Goal: Task Accomplishment & Management: Understand process/instructions

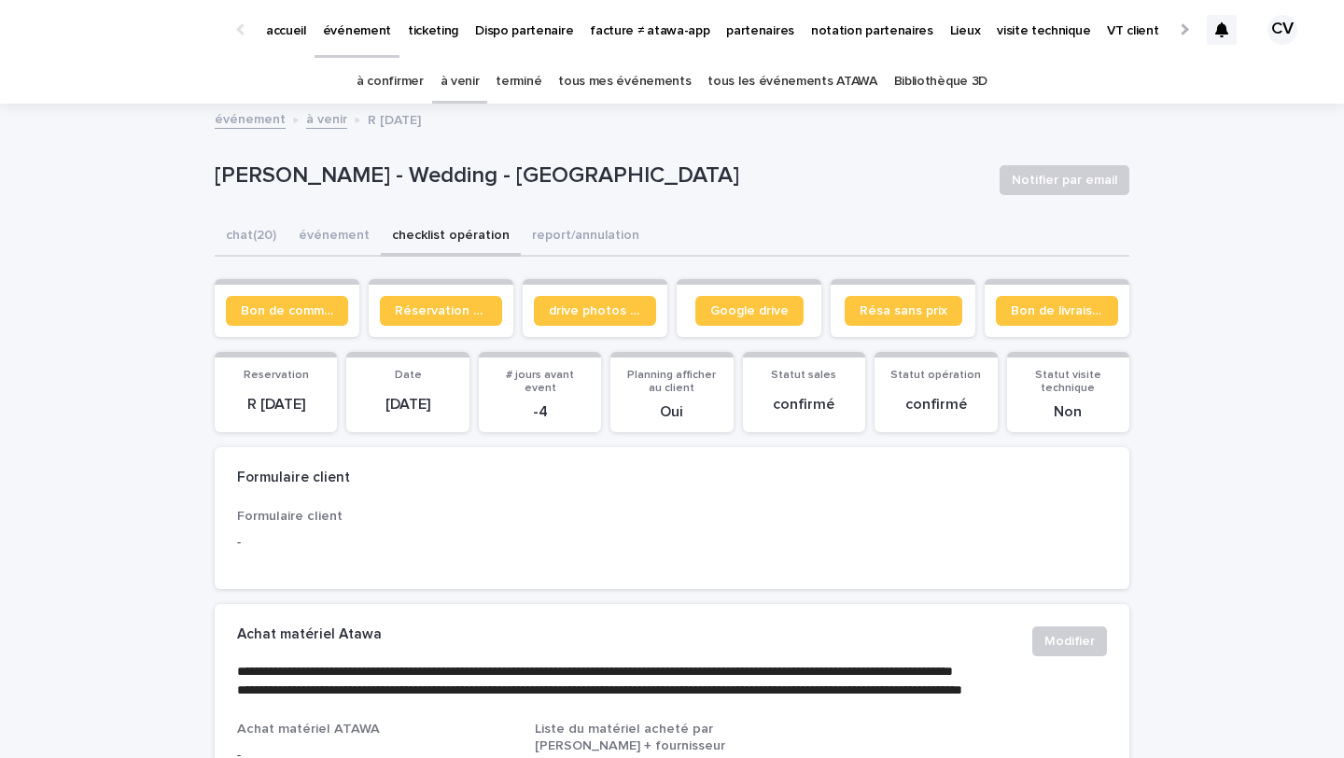
click at [1224, 41] on div at bounding box center [1222, 30] width 30 height 30
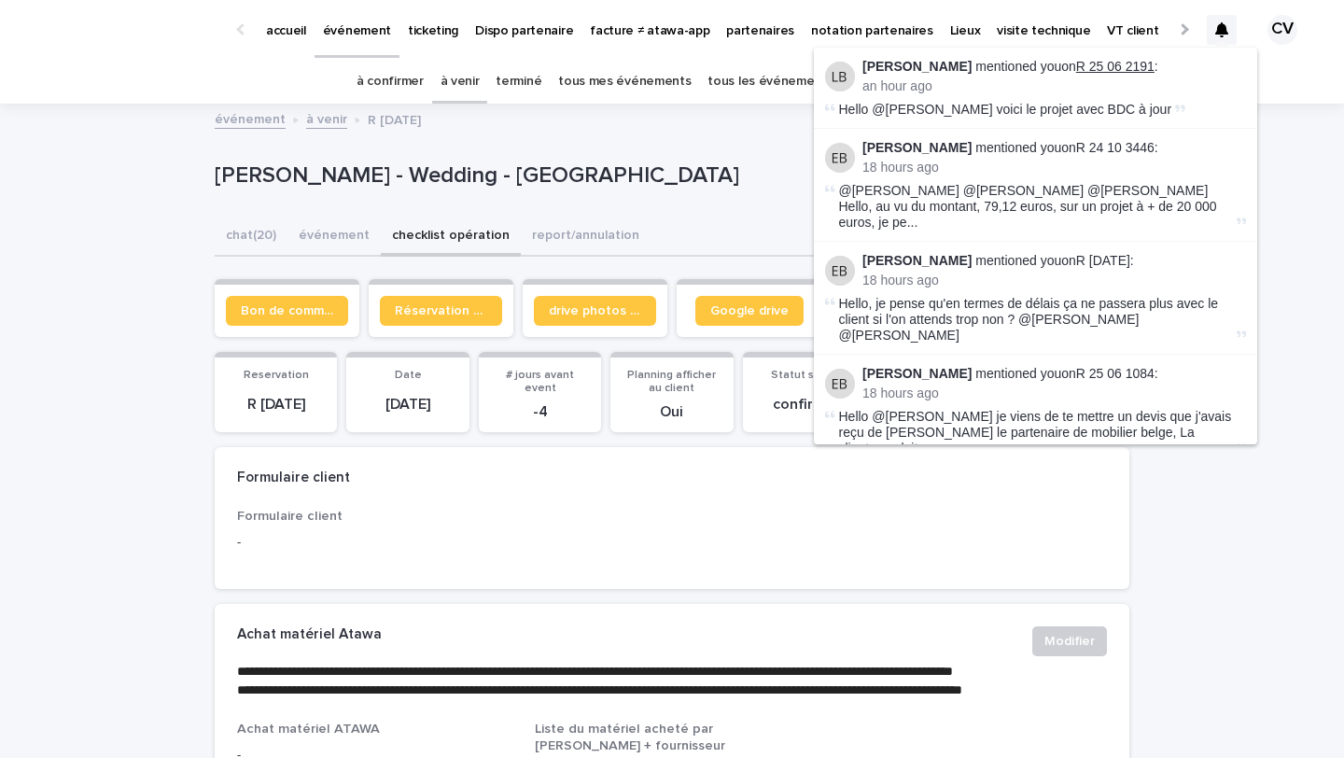
click at [1092, 68] on link "R 25 06 2191" at bounding box center [1115, 66] width 78 height 15
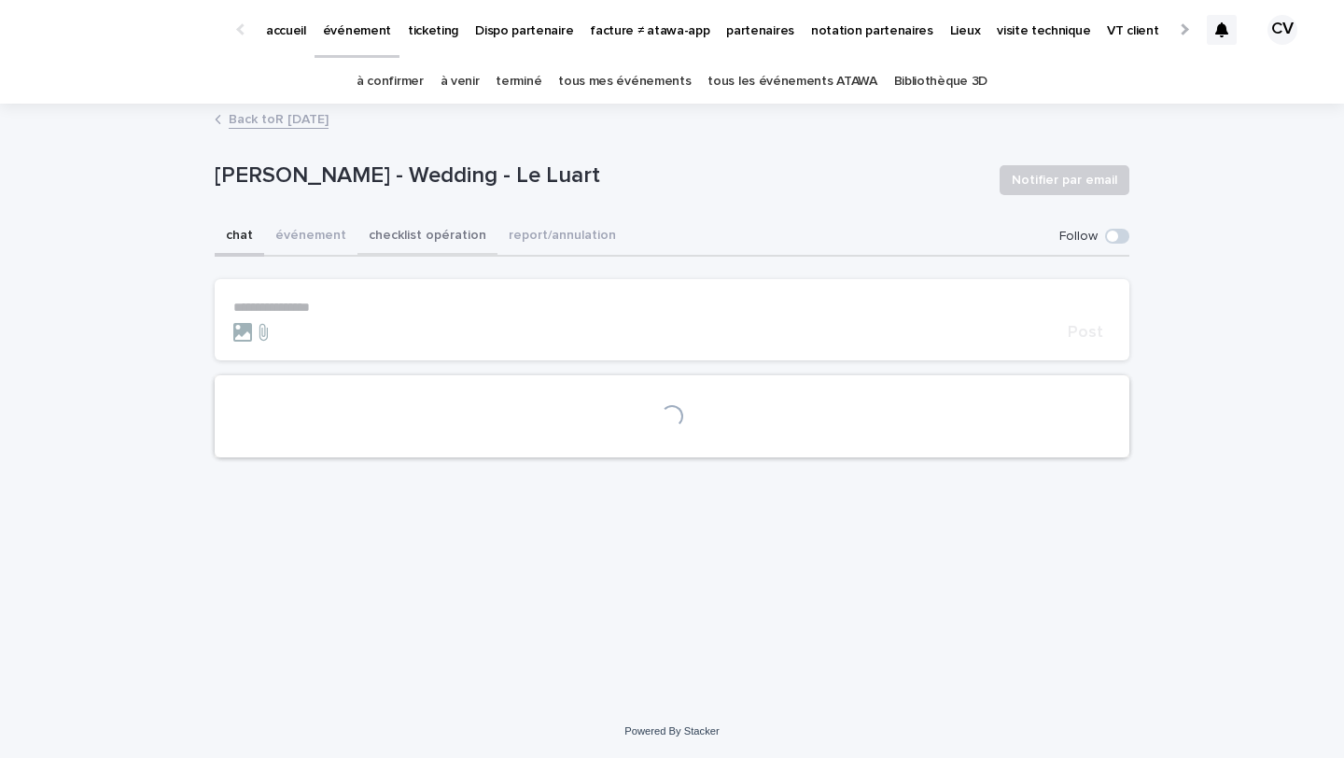
click at [440, 244] on button "checklist opération" at bounding box center [428, 236] width 140 height 39
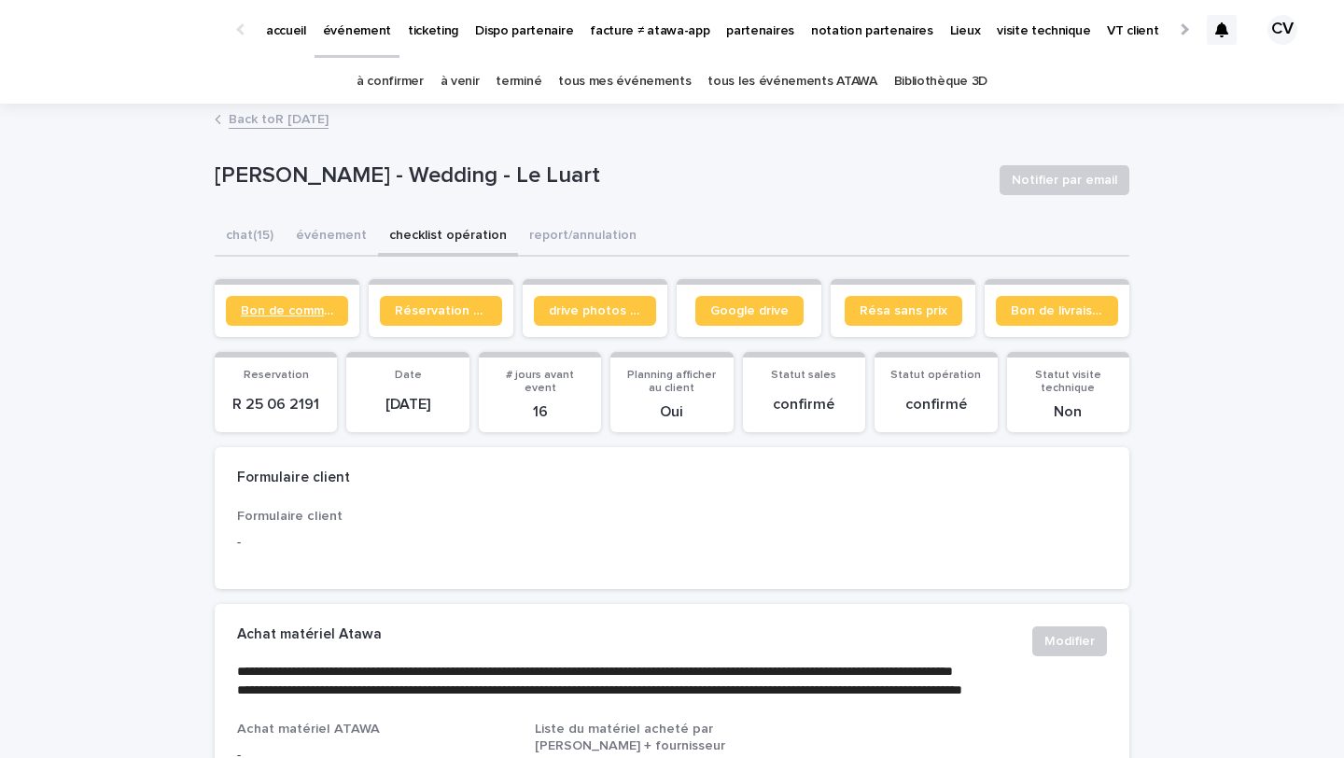
click at [309, 316] on span "Bon de commande" at bounding box center [287, 310] width 92 height 13
click at [747, 314] on span "Google drive" at bounding box center [749, 310] width 78 height 13
click at [585, 85] on link "tous mes événements" at bounding box center [624, 82] width 133 height 44
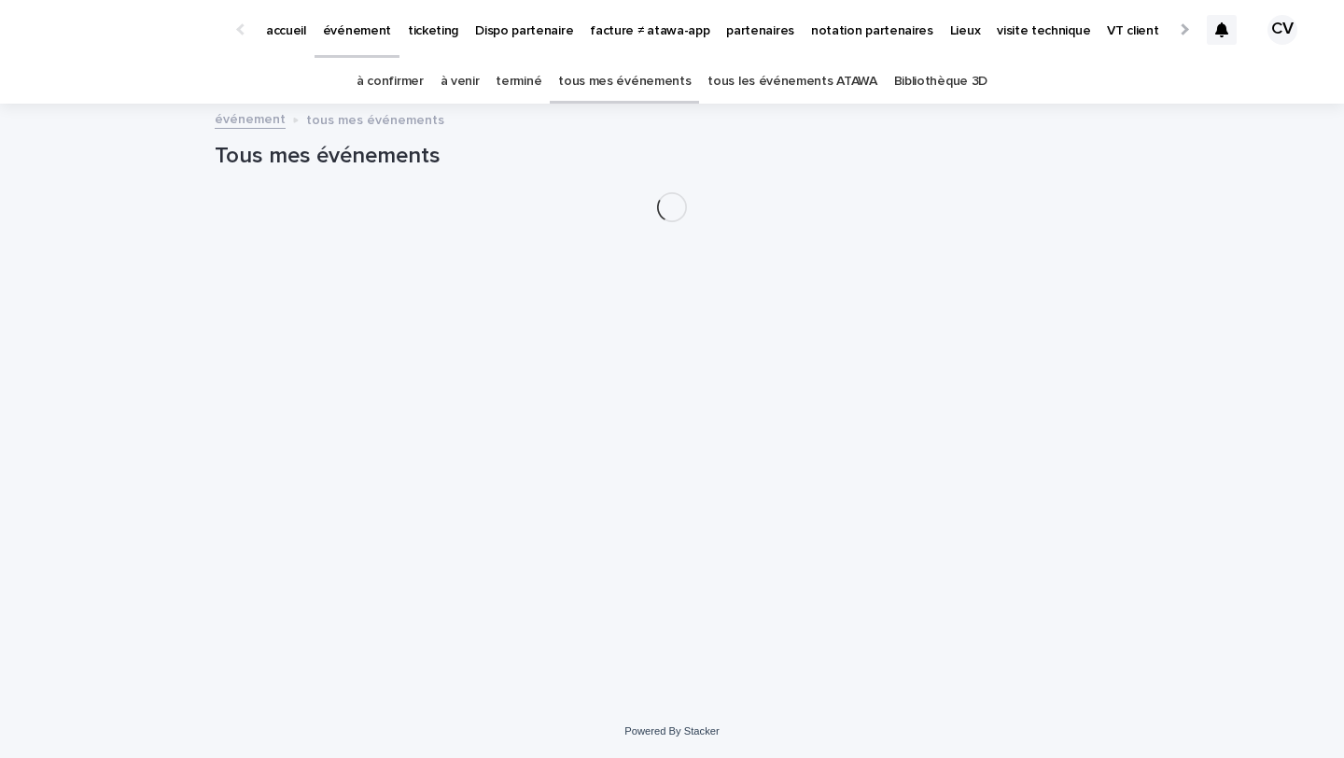
click at [399, 81] on link "à confirmer" at bounding box center [390, 82] width 67 height 44
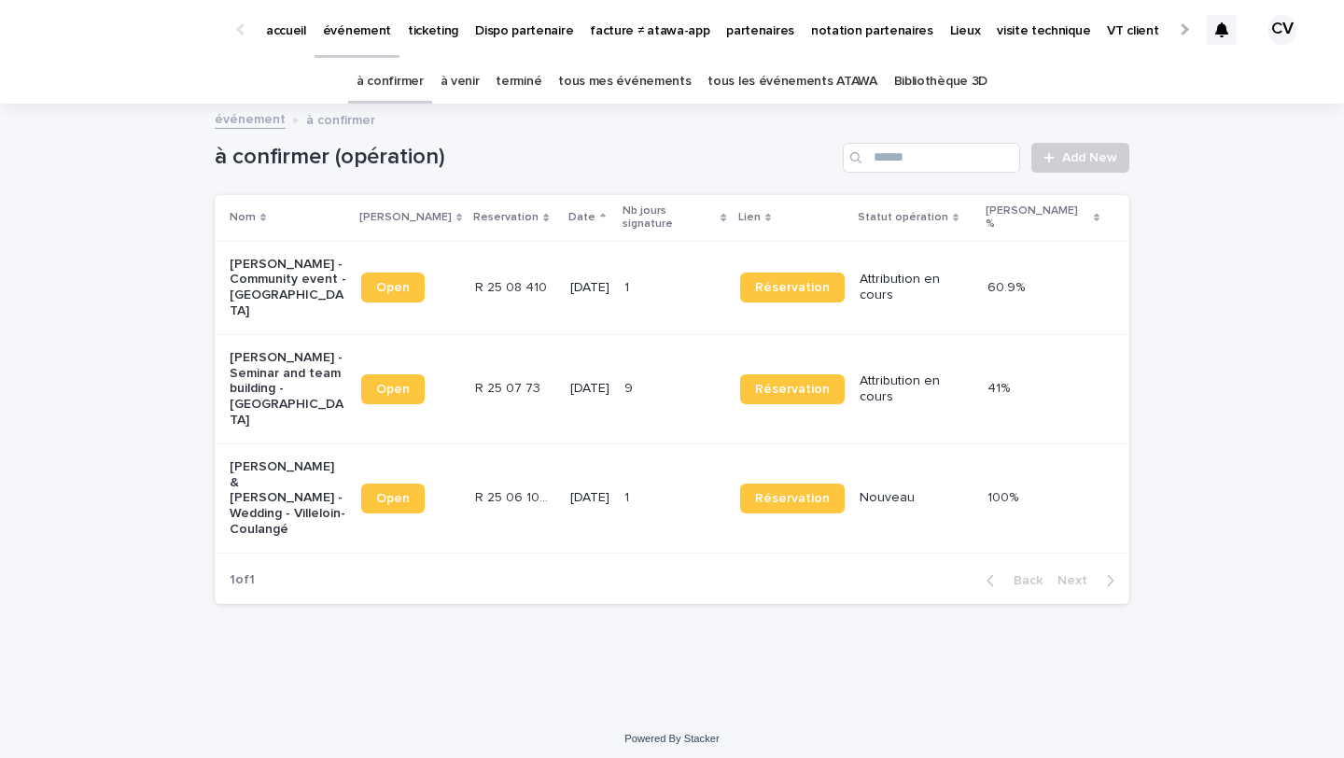
click at [260, 288] on p "[PERSON_NAME] - Community event - [GEOGRAPHIC_DATA]" at bounding box center [288, 288] width 117 height 63
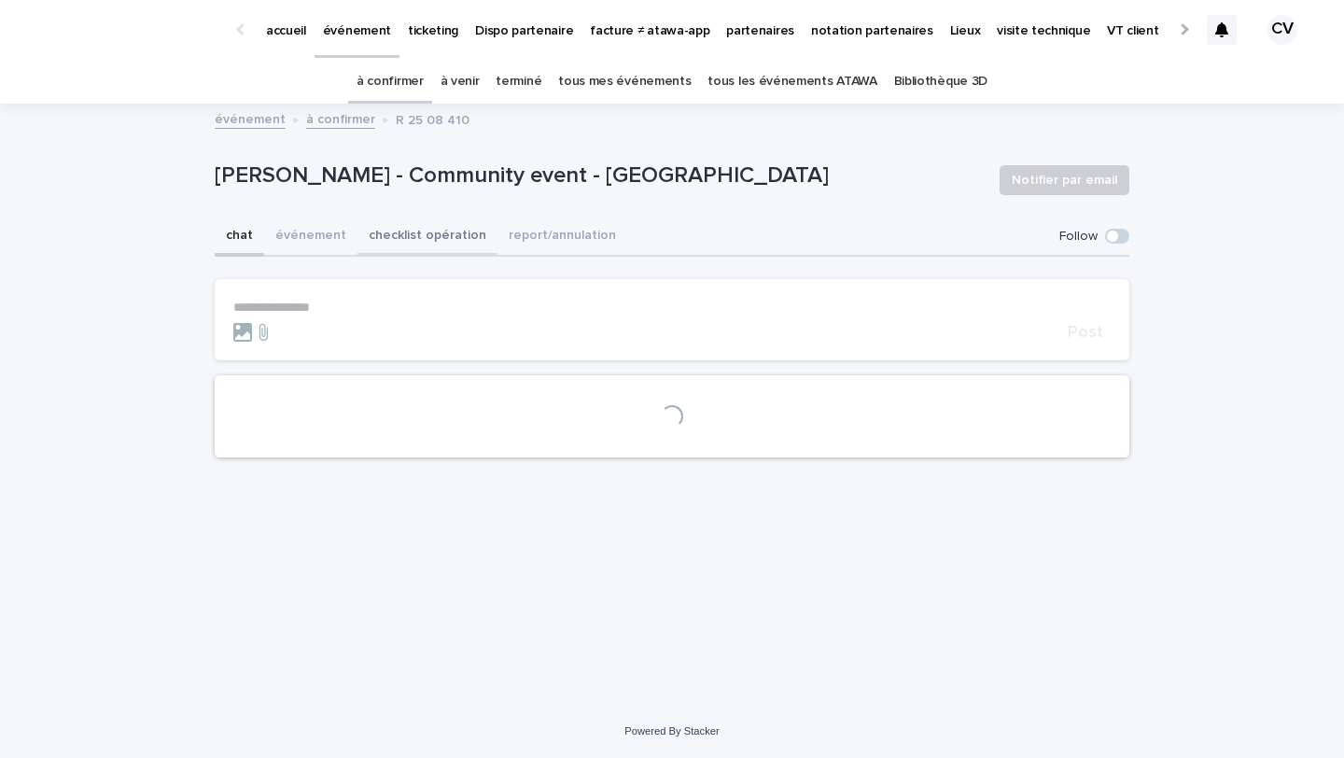
click at [413, 235] on button "checklist opération" at bounding box center [428, 236] width 140 height 39
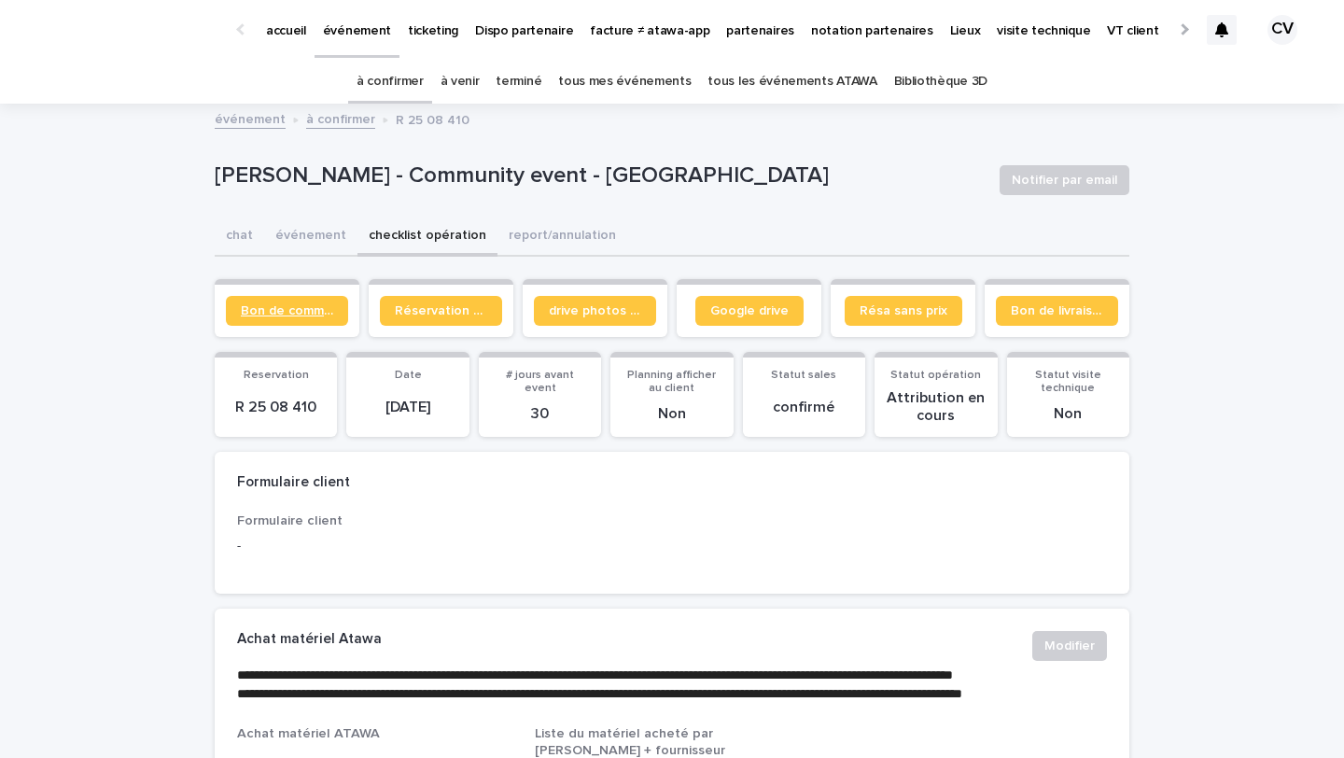
click at [301, 311] on span "Bon de commande" at bounding box center [287, 310] width 92 height 13
click at [316, 235] on button "événement" at bounding box center [323, 236] width 93 height 39
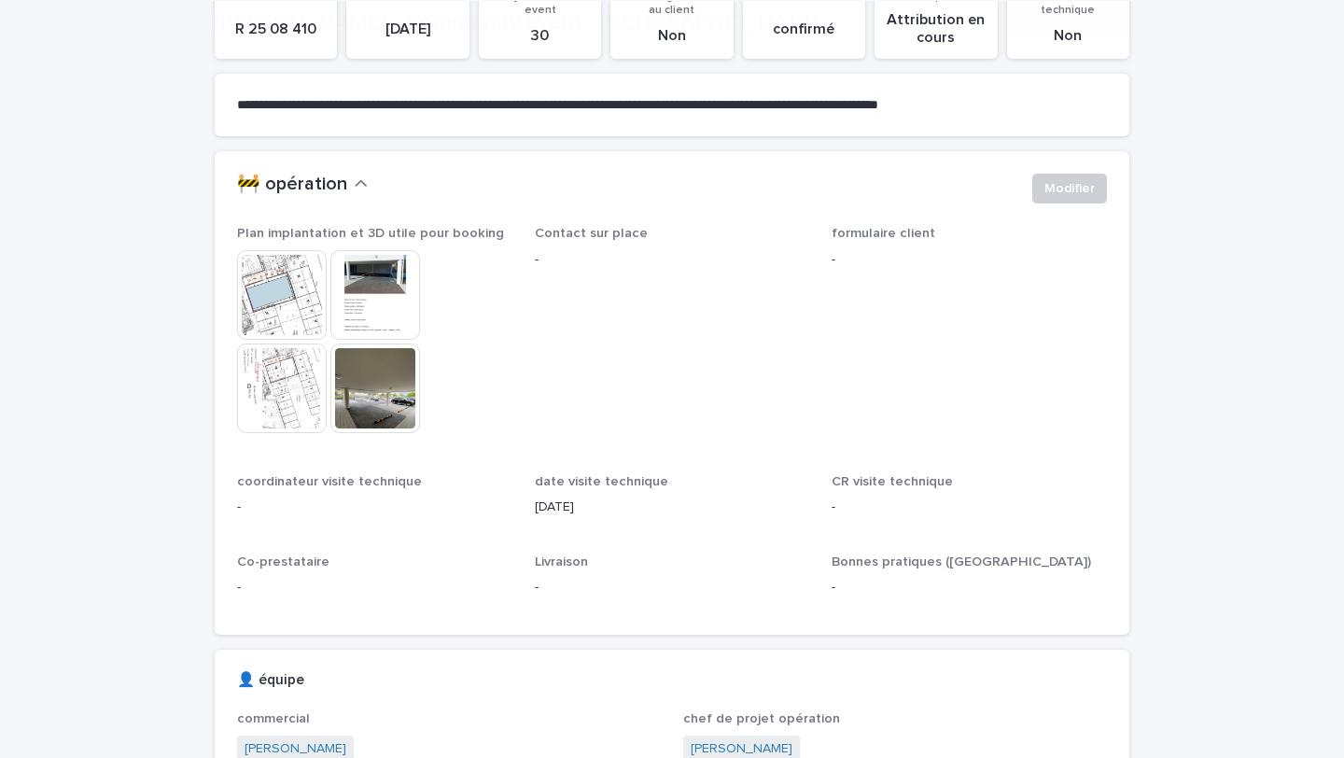
scroll to position [379, 0]
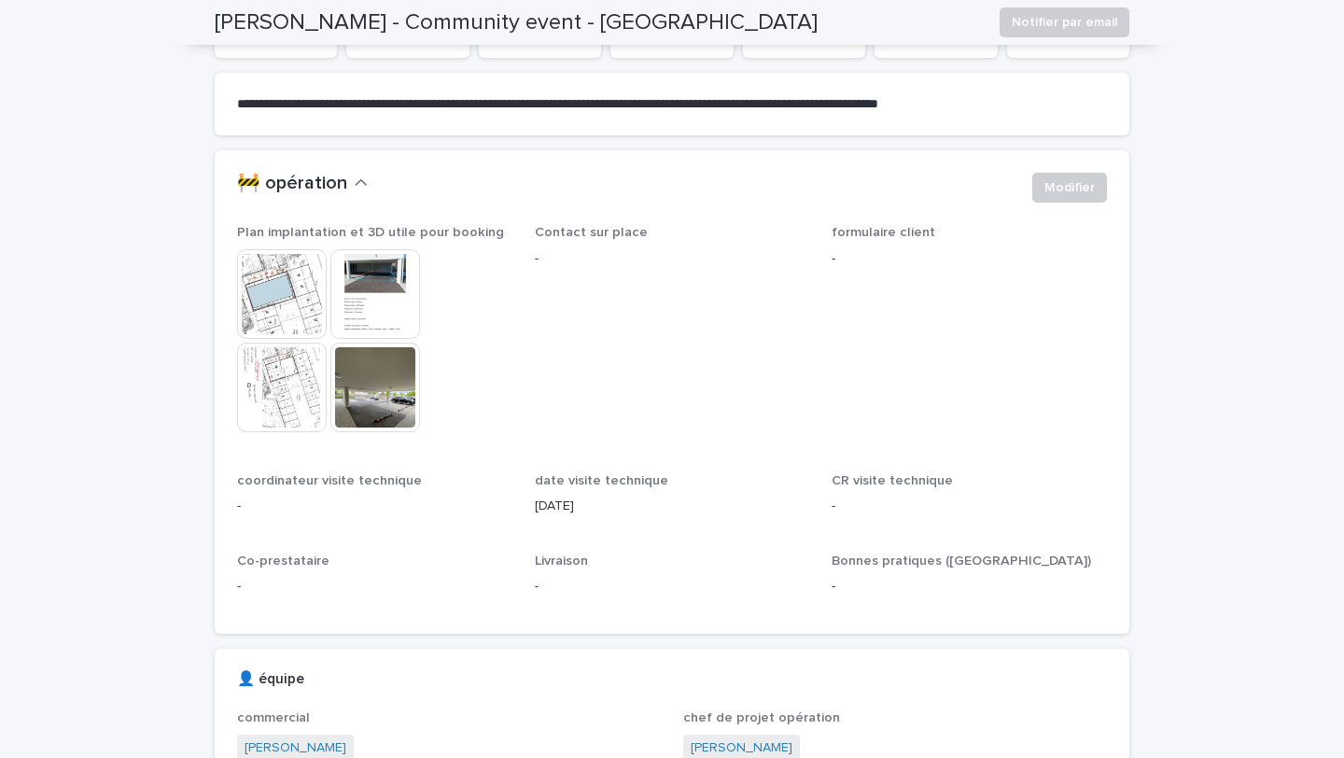
click at [308, 305] on img at bounding box center [282, 294] width 90 height 90
